Goal: Find contact information: Find contact information

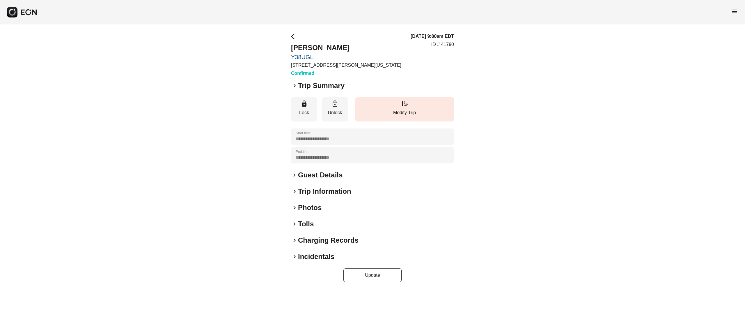
click at [329, 170] on h2 "Guest Details" at bounding box center [320, 174] width 45 height 9
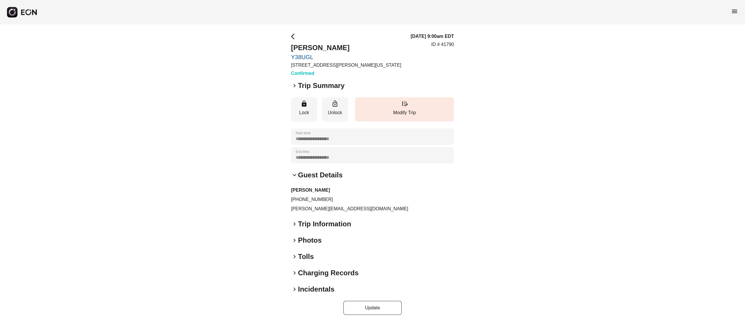
click at [310, 211] on p "[PERSON_NAME][EMAIL_ADDRESS][DOMAIN_NAME]" at bounding box center [372, 208] width 163 height 7
click at [311, 211] on p "[PERSON_NAME][EMAIL_ADDRESS][DOMAIN_NAME]" at bounding box center [372, 208] width 163 height 7
copy div "[PERSON_NAME][EMAIL_ADDRESS][DOMAIN_NAME] keyboard_arrow_right"
click at [320, 207] on p "[PERSON_NAME][EMAIL_ADDRESS][DOMAIN_NAME]" at bounding box center [372, 208] width 163 height 7
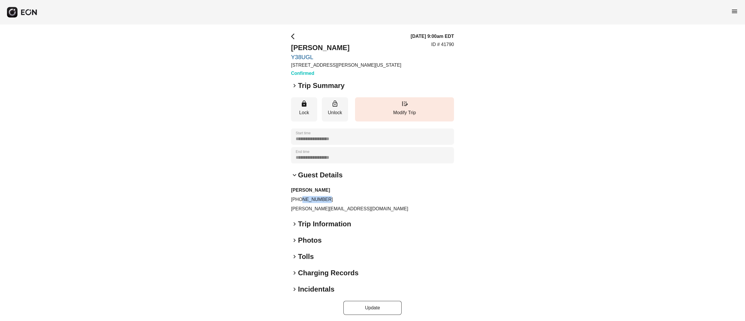
drag, startPoint x: 301, startPoint y: 201, endPoint x: 322, endPoint y: 192, distance: 22.4
click at [329, 197] on p "[PHONE_NUMBER]" at bounding box center [372, 199] width 163 height 7
drag, startPoint x: 321, startPoint y: 192, endPoint x: 311, endPoint y: 193, distance: 9.9
click at [319, 192] on h3 "[PERSON_NAME]" at bounding box center [372, 190] width 163 height 7
drag, startPoint x: 299, startPoint y: 196, endPoint x: 337, endPoint y: 198, distance: 37.6
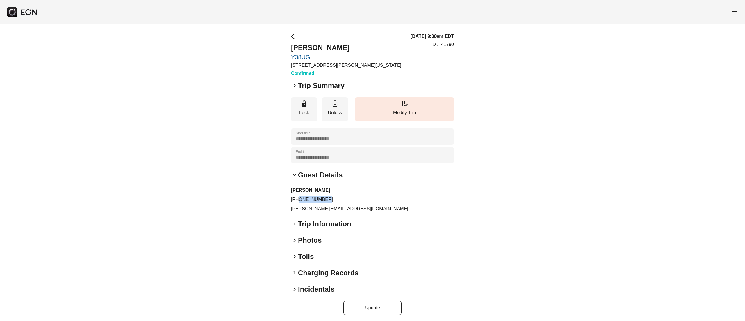
click at [336, 199] on p "[PHONE_NUMBER]" at bounding box center [372, 199] width 163 height 7
copy p "7983662750"
